Goal: Submit feedback/report problem

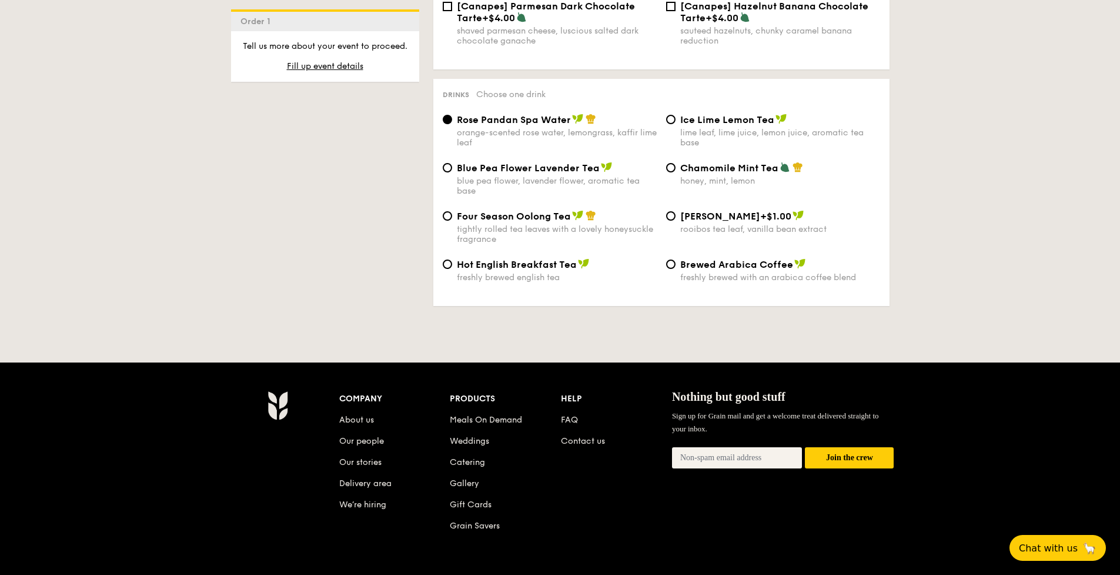
scroll to position [1868, 0]
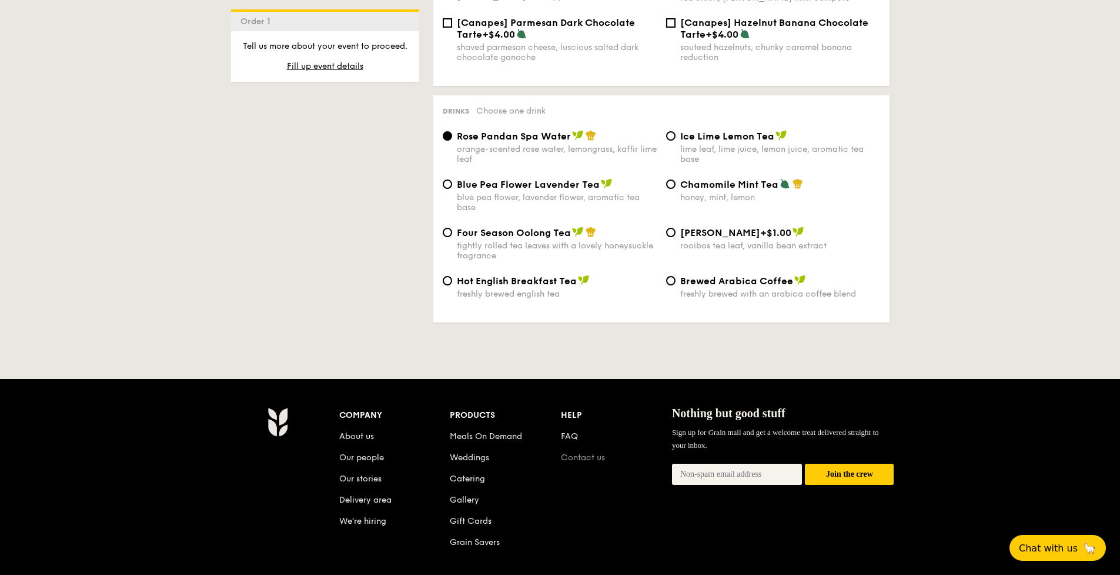
click at [595, 452] on link "Contact us" at bounding box center [583, 457] width 44 height 10
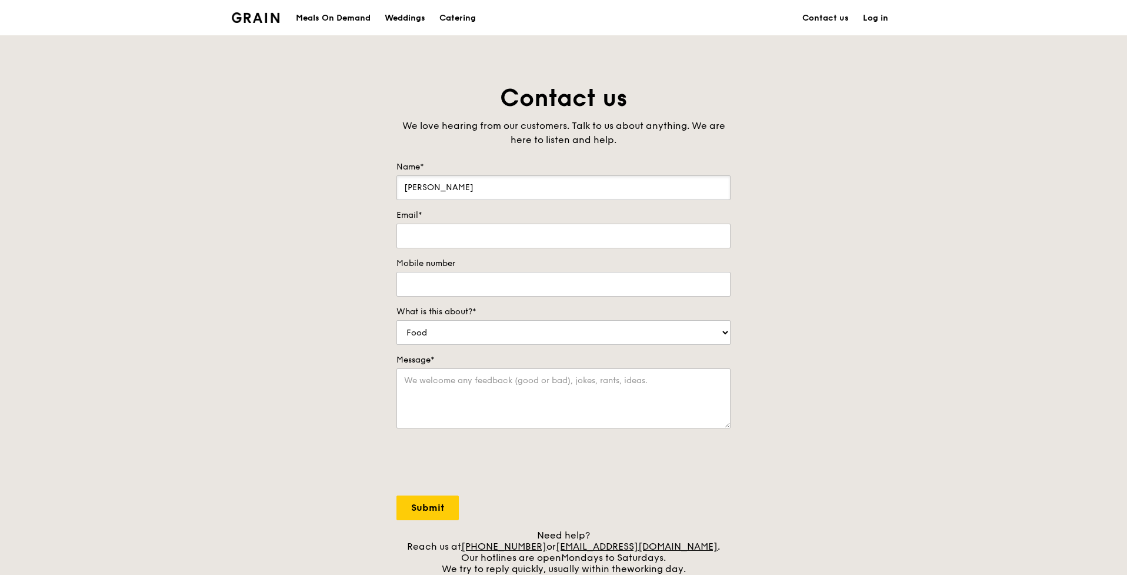
type input "[PERSON_NAME]"
type input "c"
type input "[EMAIL_ADDRESS][DOMAIN_NAME]"
type input "83010092"
click at [423, 284] on input "83010092" at bounding box center [563, 284] width 334 height 25
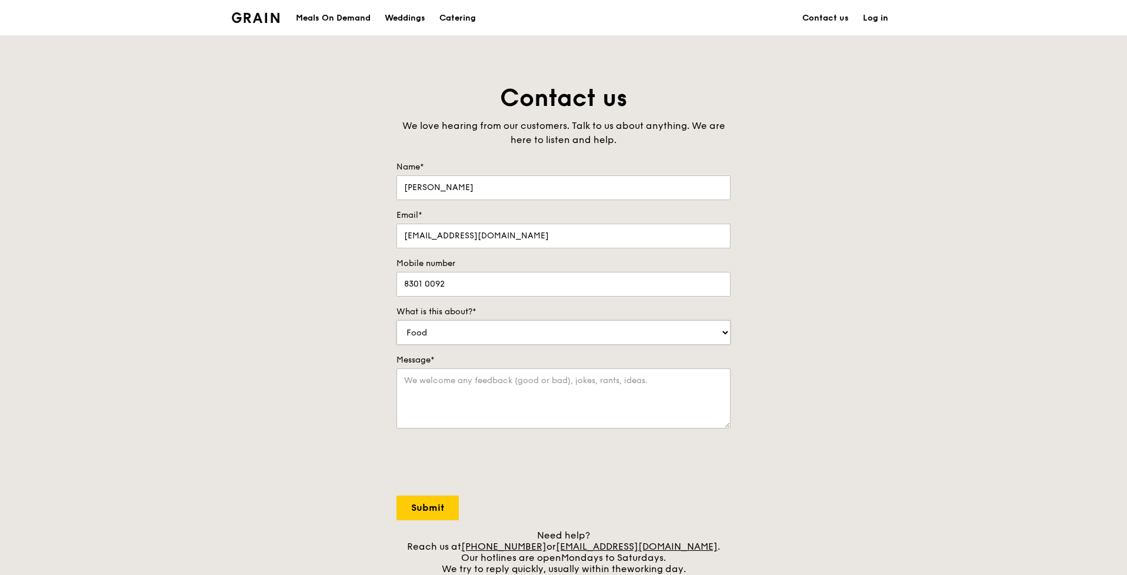
type input "8301 0092"
select select "Catering"
click at [431, 382] on textarea "Message*" at bounding box center [563, 398] width 334 height 60
type textarea "We are organising an event with SMU law and would like to provide high tea for …"
click at [503, 405] on textarea "We are organising an event with SMU law and would like to provide high tea for …" at bounding box center [563, 398] width 334 height 60
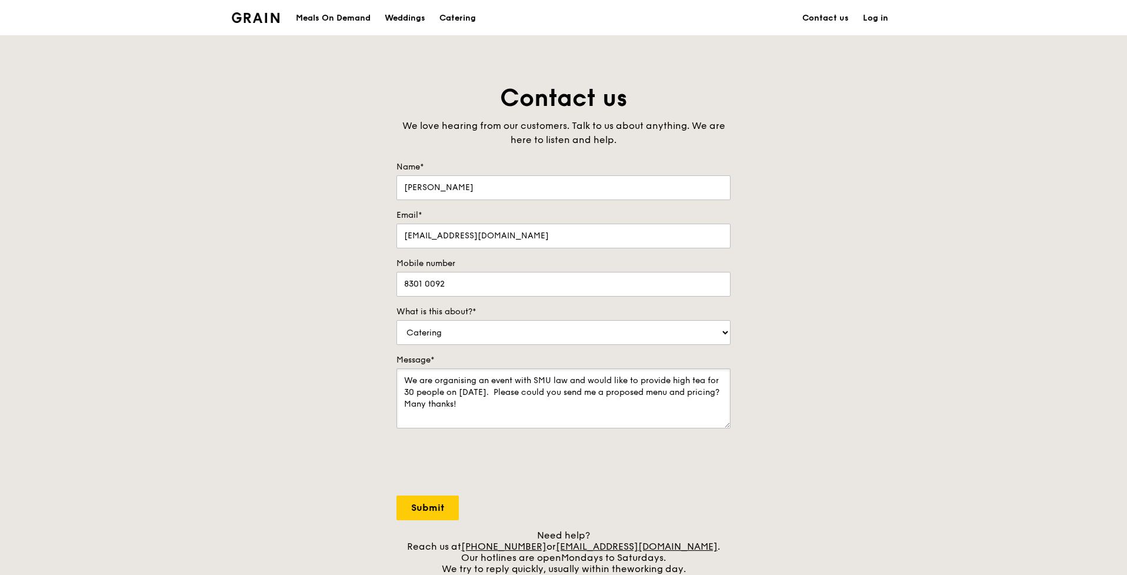
click at [442, 406] on textarea "We are organising an event with SMU law and would like to provide high tea for …" at bounding box center [563, 398] width 334 height 60
click at [434, 405] on textarea "We are organising an event with SMU law and would like to provide high tea for …" at bounding box center [563, 398] width 334 height 60
click at [431, 512] on input "Submit" at bounding box center [427, 507] width 62 height 25
select select "Food"
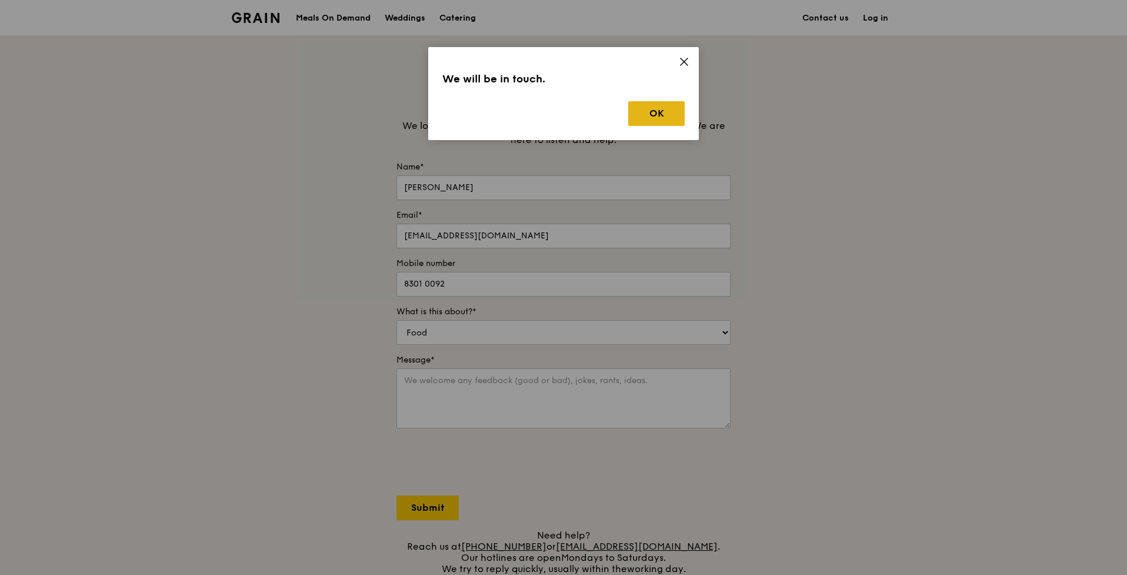
click at [638, 119] on button "OK" at bounding box center [656, 113] width 56 height 25
